Goal: Check status: Check status

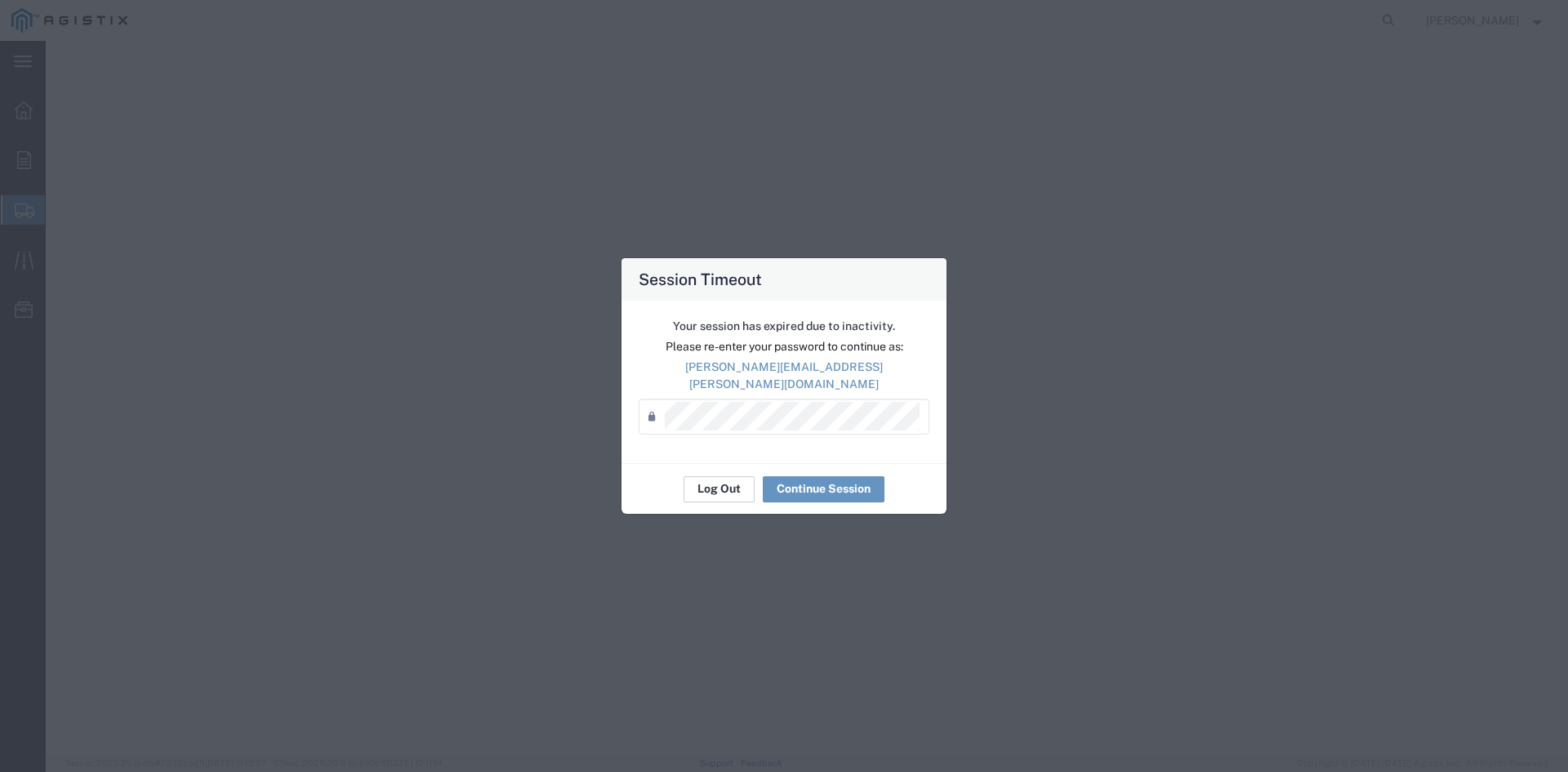
select select
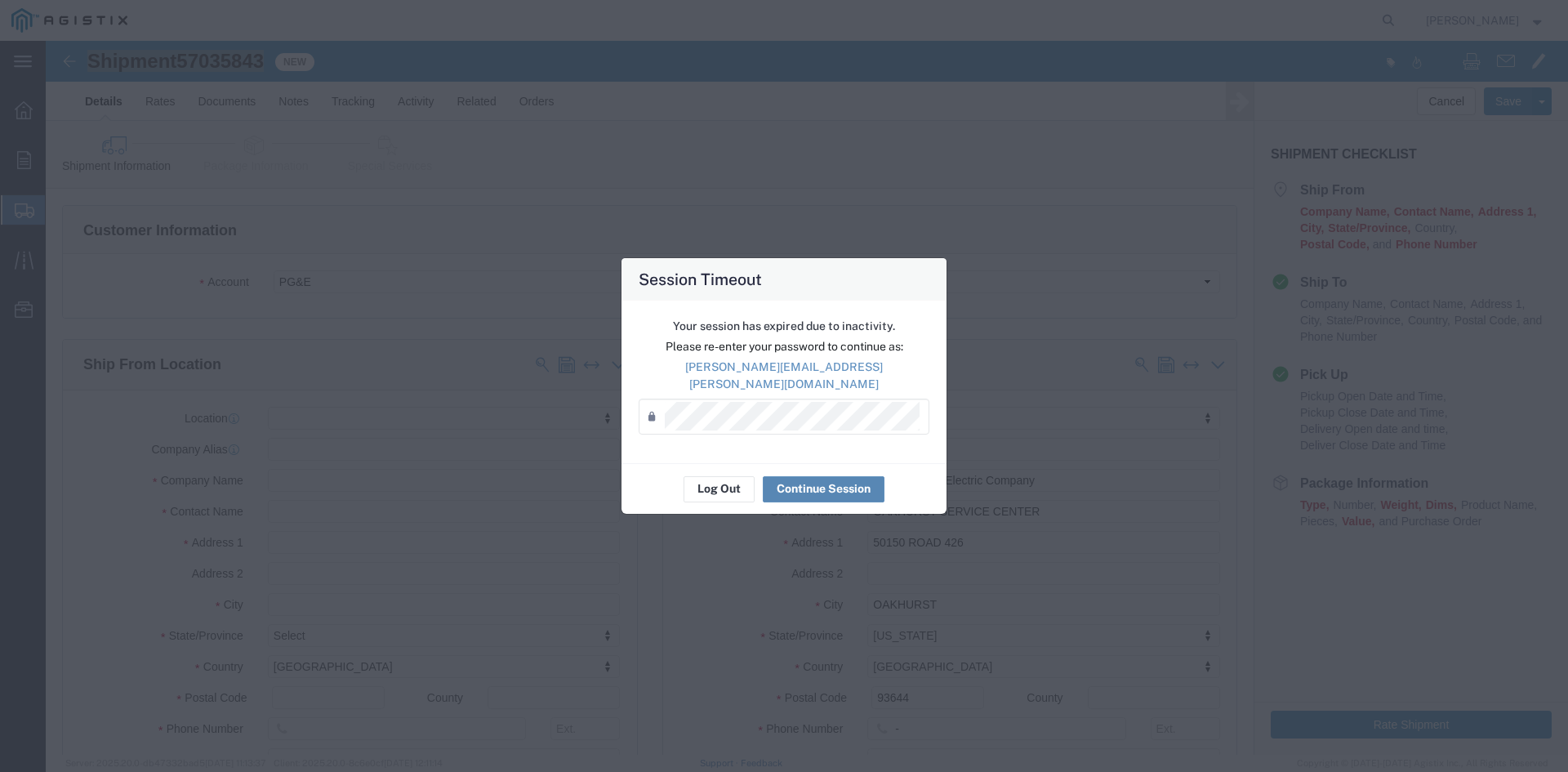
drag, startPoint x: 796, startPoint y: 484, endPoint x: 790, endPoint y: 434, distance: 50.4
click at [792, 436] on agx-session-expired "Your session has expired due to inactivity. Please re-enter your password to co…" at bounding box center [784, 407] width 326 height 214
click at [814, 476] on button "Continue Session" at bounding box center [824, 489] width 122 height 26
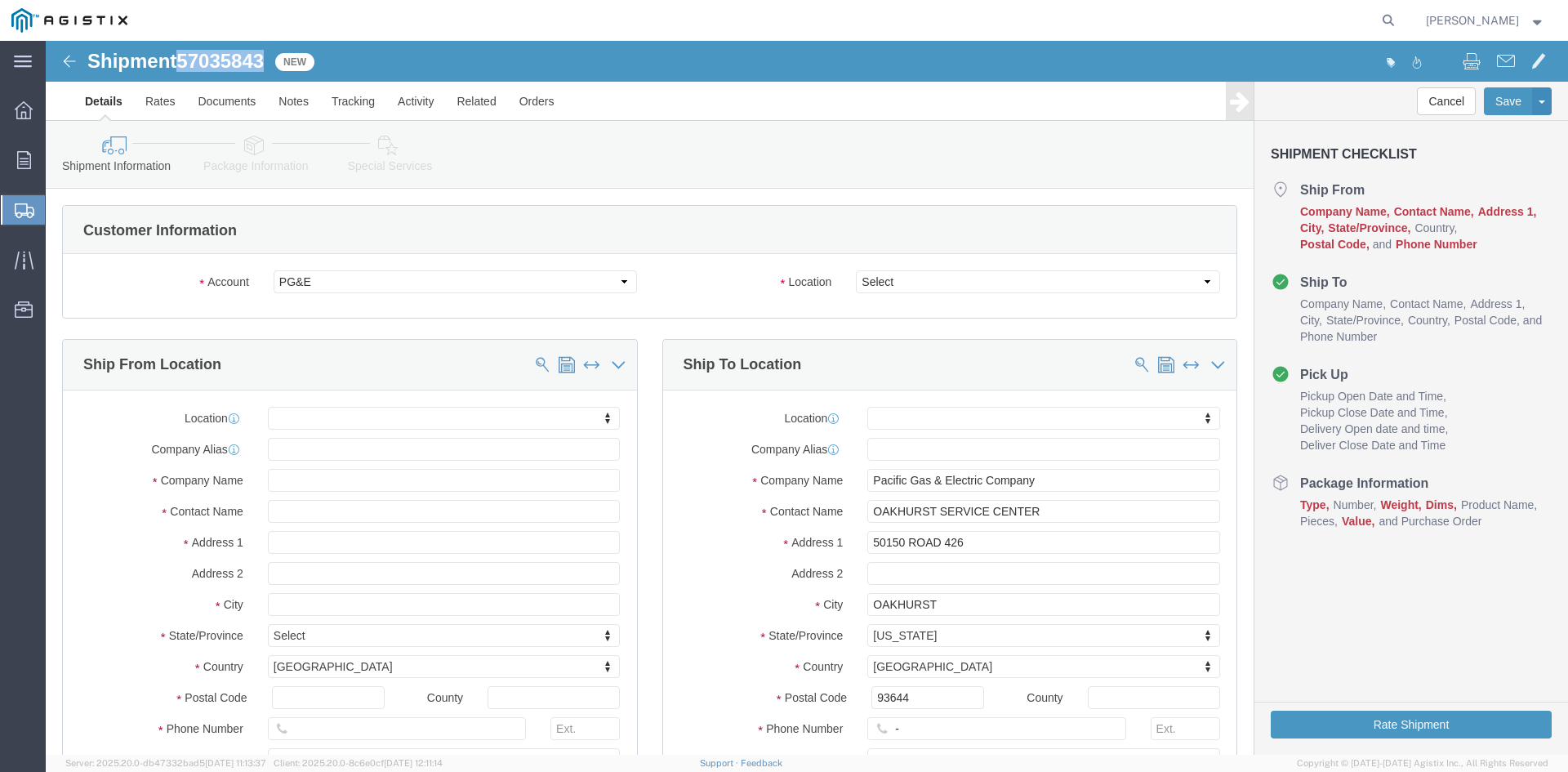
drag, startPoint x: 227, startPoint y: 13, endPoint x: 135, endPoint y: 29, distance: 93.4
click div "Shipment 57035843 New"
copy span "57035843"
click div "Shipment 57035843 New Details Rates Documents Notes Tracking Activity Related O…"
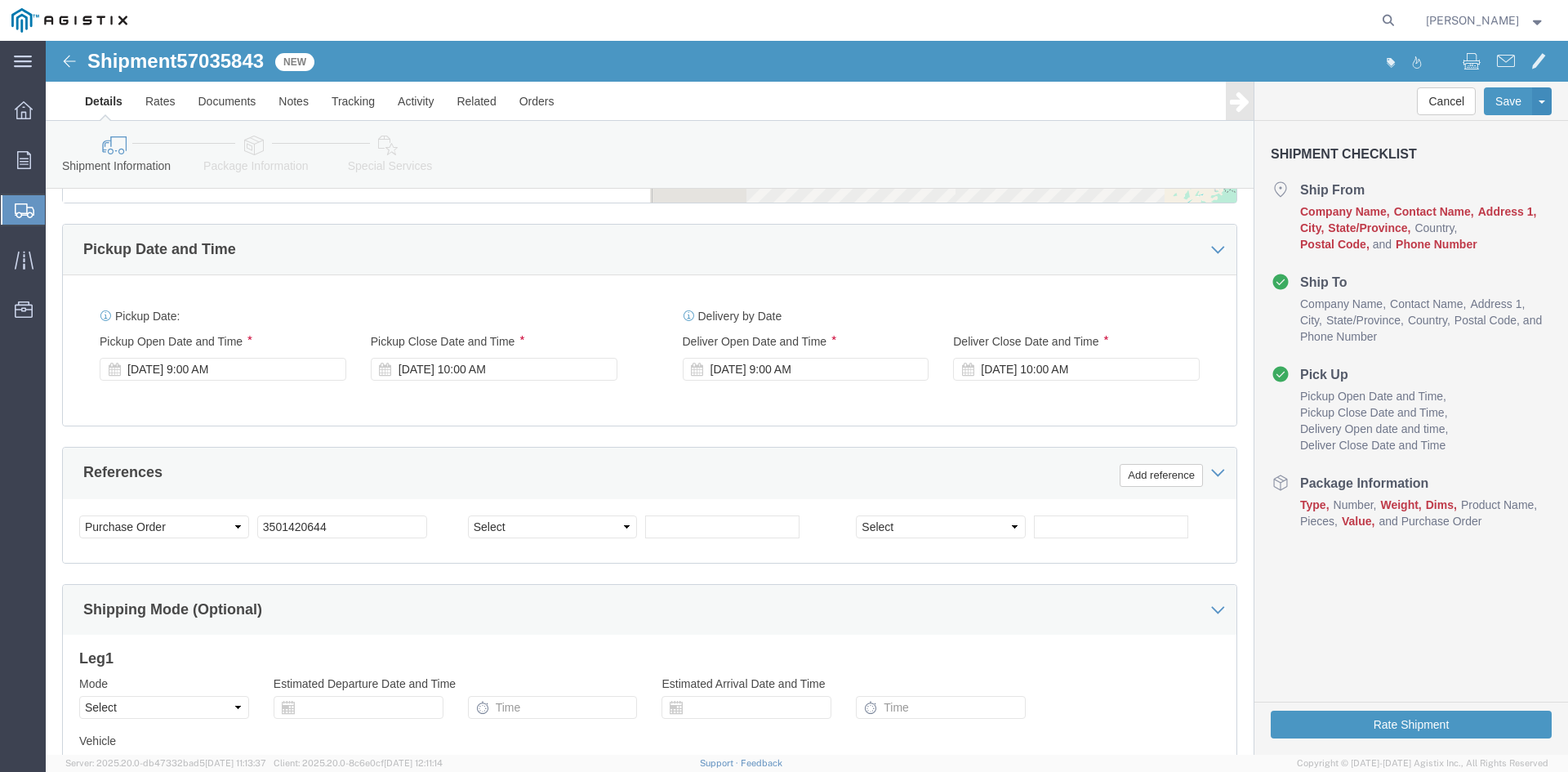
scroll to position [1068, 0]
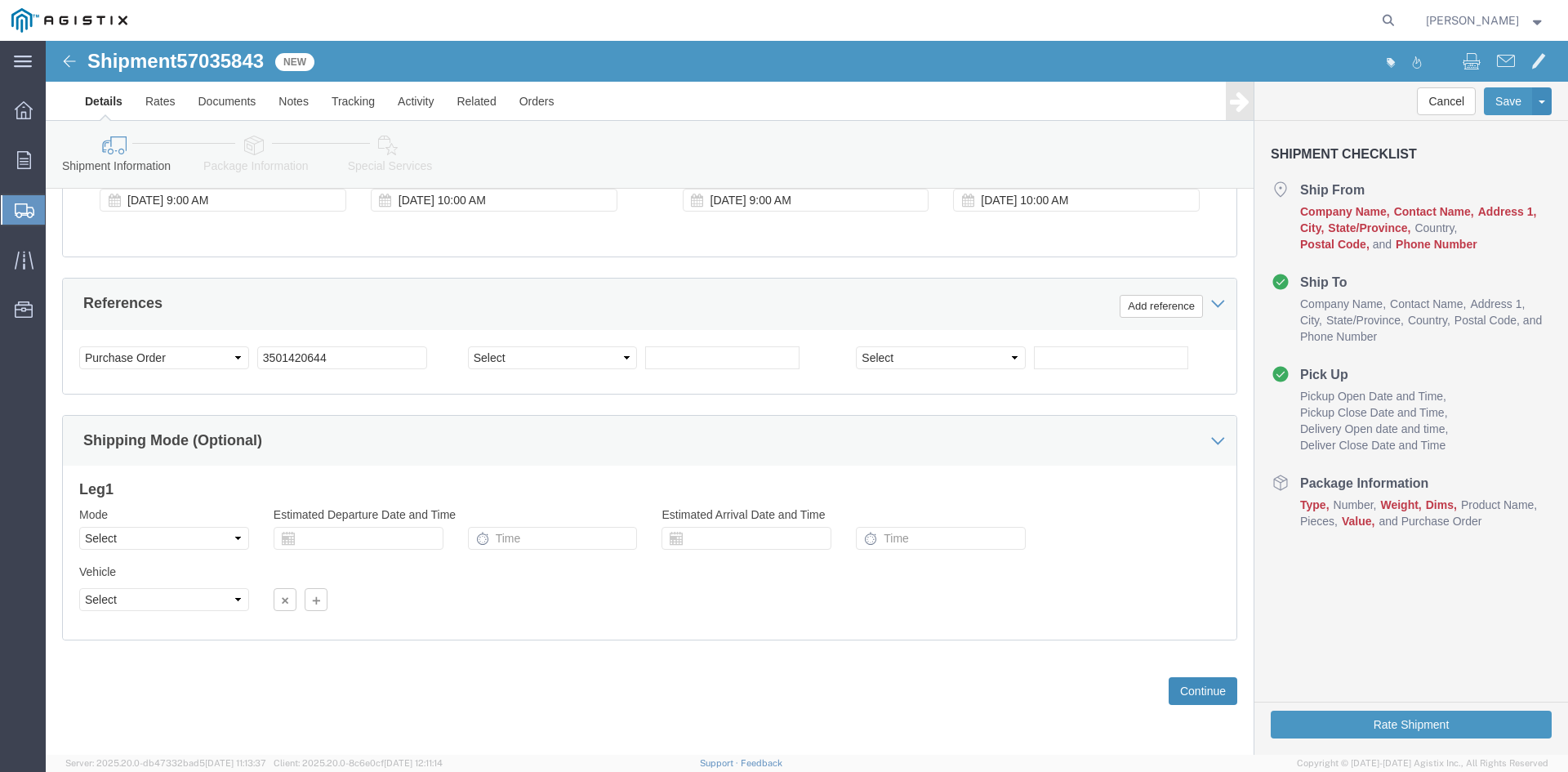
click button "Continue"
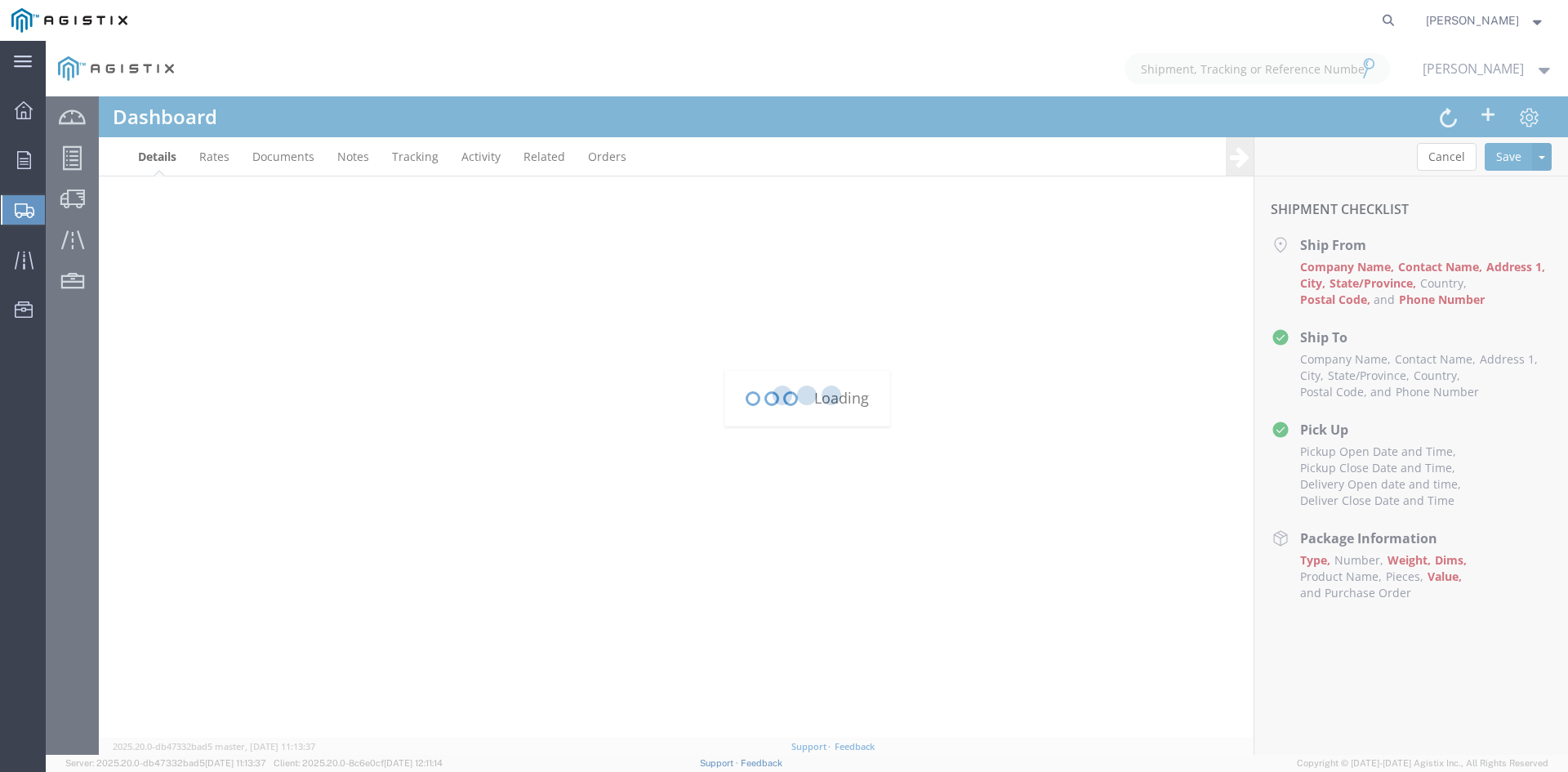
type input "[PERSON_NAME][EMAIL_ADDRESS][PERSON_NAME][DOMAIN_NAME]"
click at [33, 129] on ul "Overview Orders Shipments Shipment Manager Create Shipment Create from Template…" at bounding box center [23, 218] width 46 height 249
click at [19, 112] on icon at bounding box center [24, 110] width 18 height 18
click at [1539, 20] on strong "button" at bounding box center [1538, 20] width 15 height 6
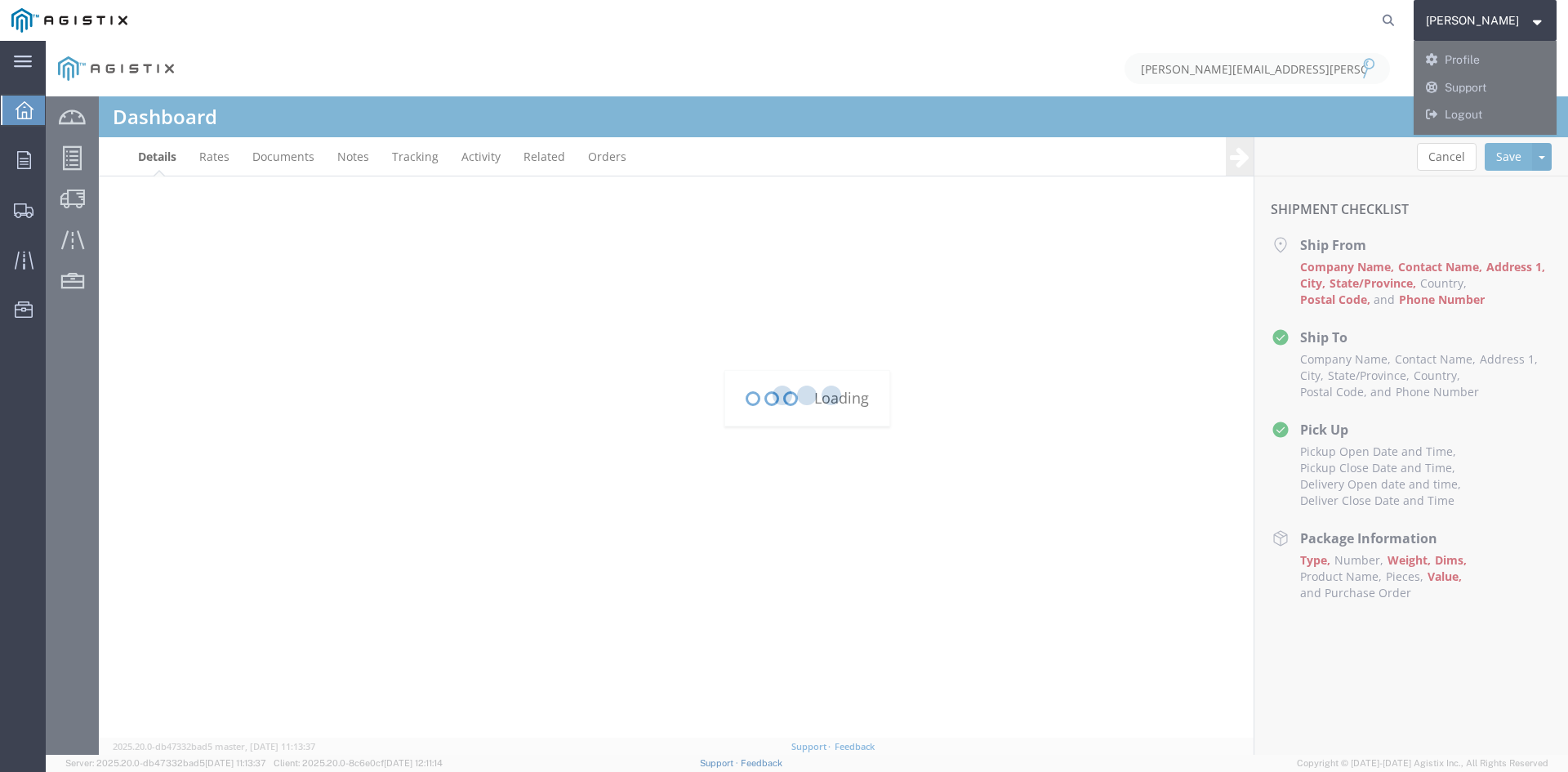
click at [840, 79] on div at bounding box center [807, 397] width 1523 height 714
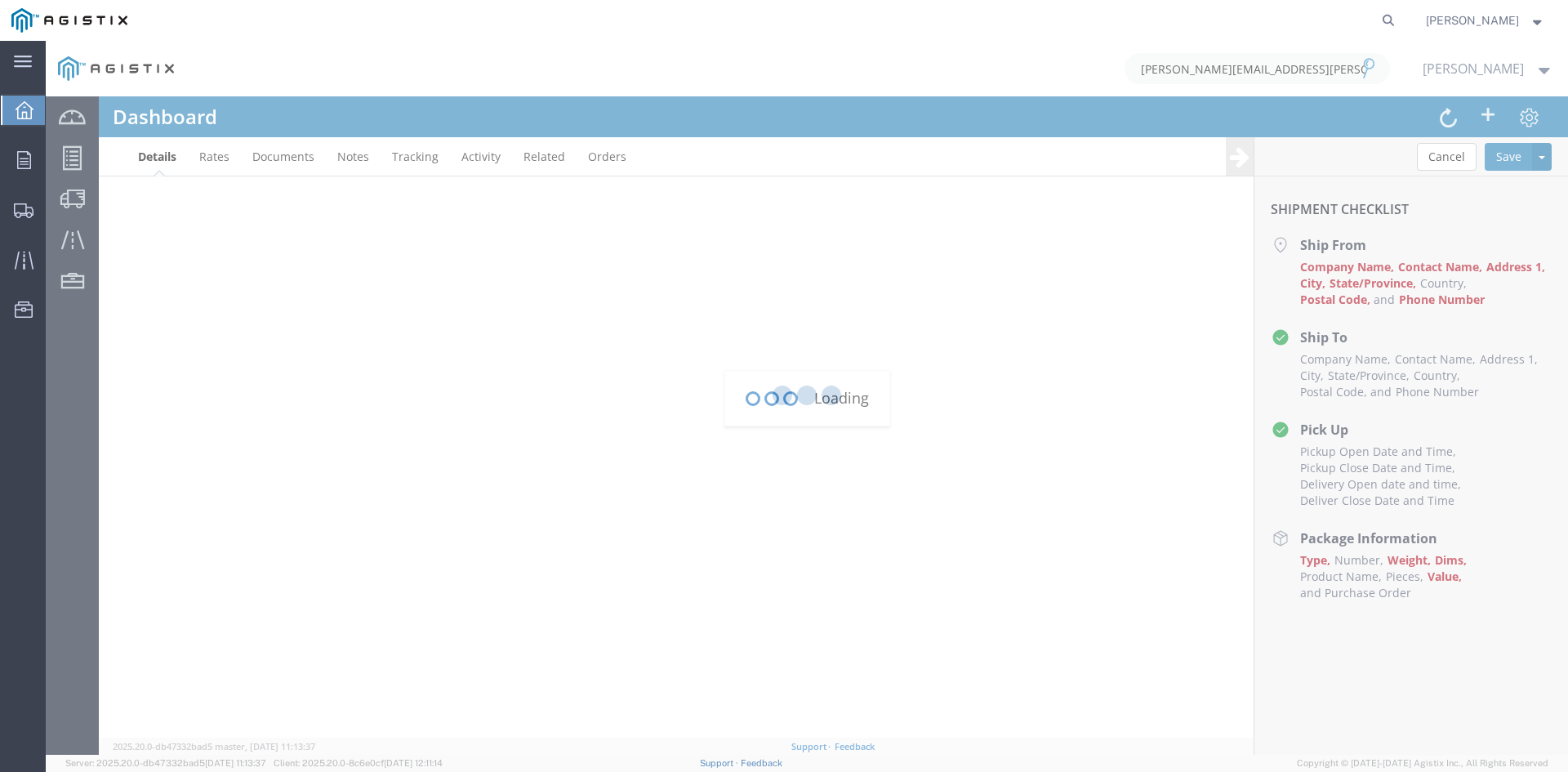
click at [1538, 17] on strong "button" at bounding box center [1538, 20] width 15 height 6
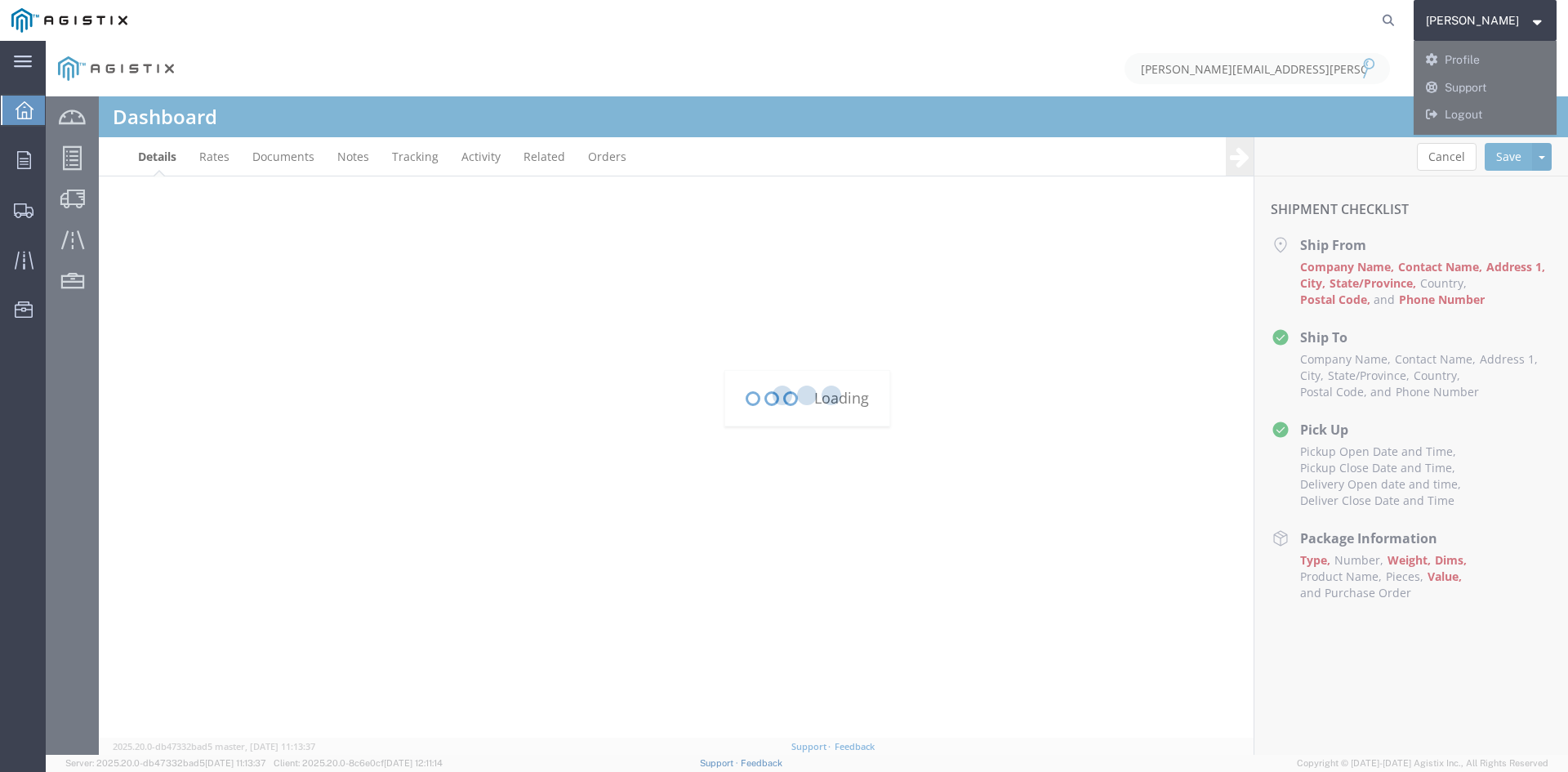
click at [1039, 16] on agx-global-search at bounding box center [1141, 20] width 522 height 41
